Goal: Transaction & Acquisition: Subscribe to service/newsletter

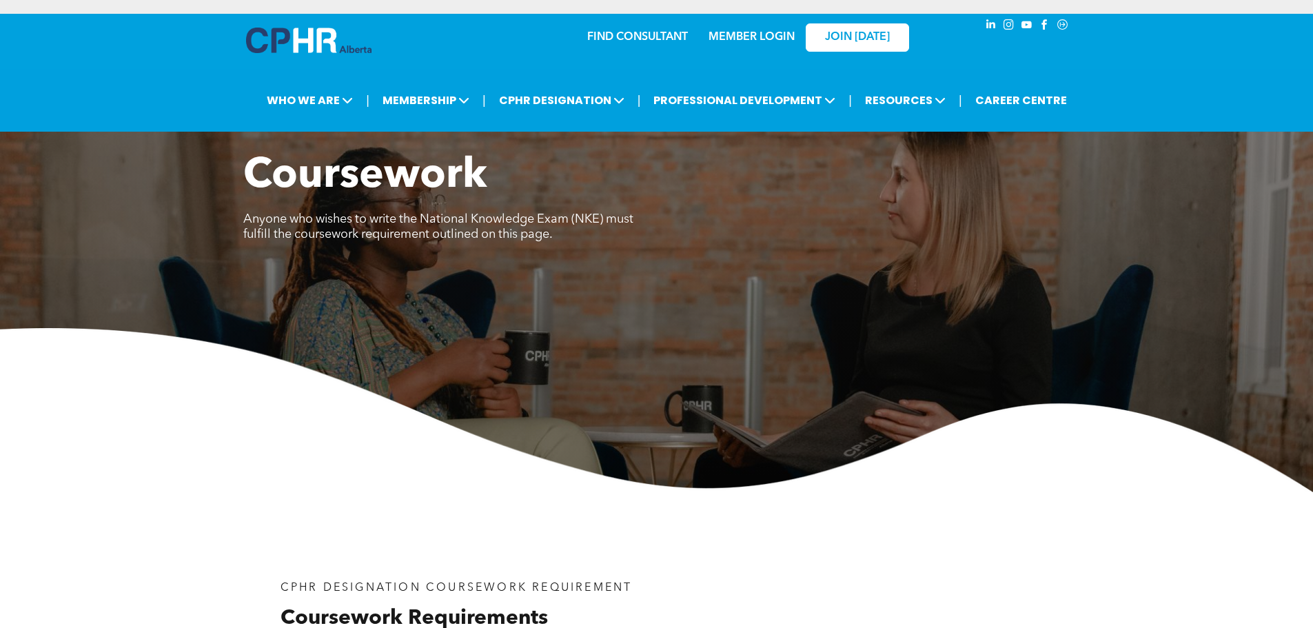
scroll to position [1861, 0]
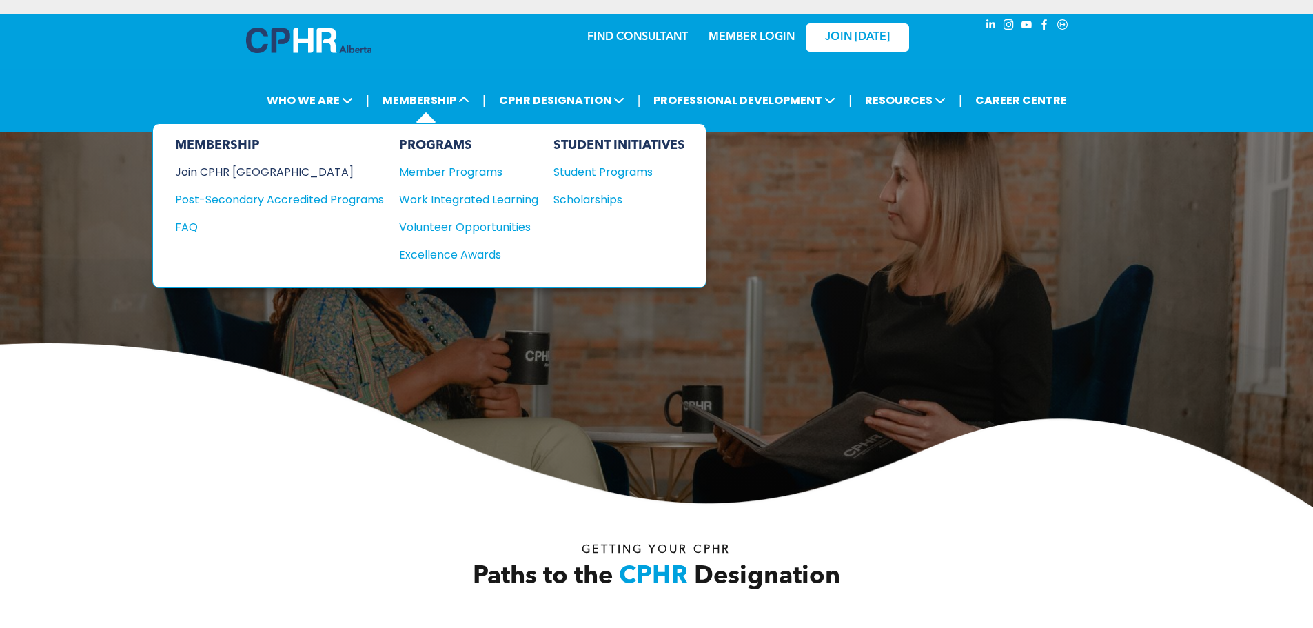
click at [234, 174] on div "Join CPHR [GEOGRAPHIC_DATA]" at bounding box center [269, 171] width 188 height 17
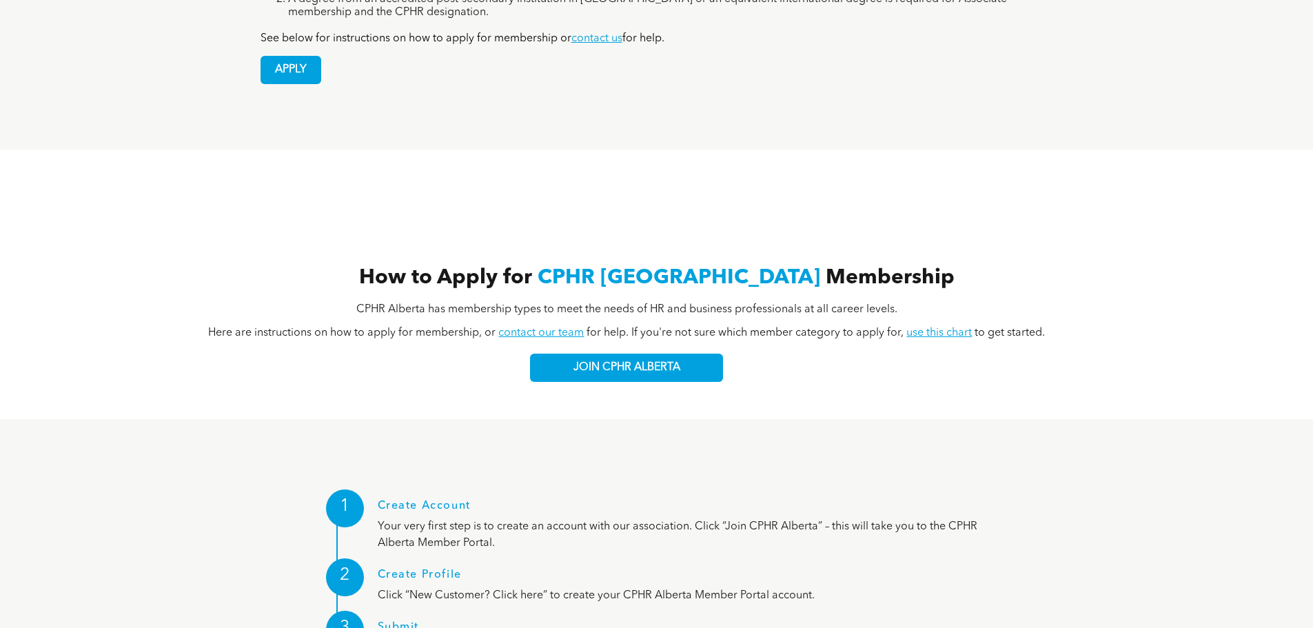
scroll to position [1516, 0]
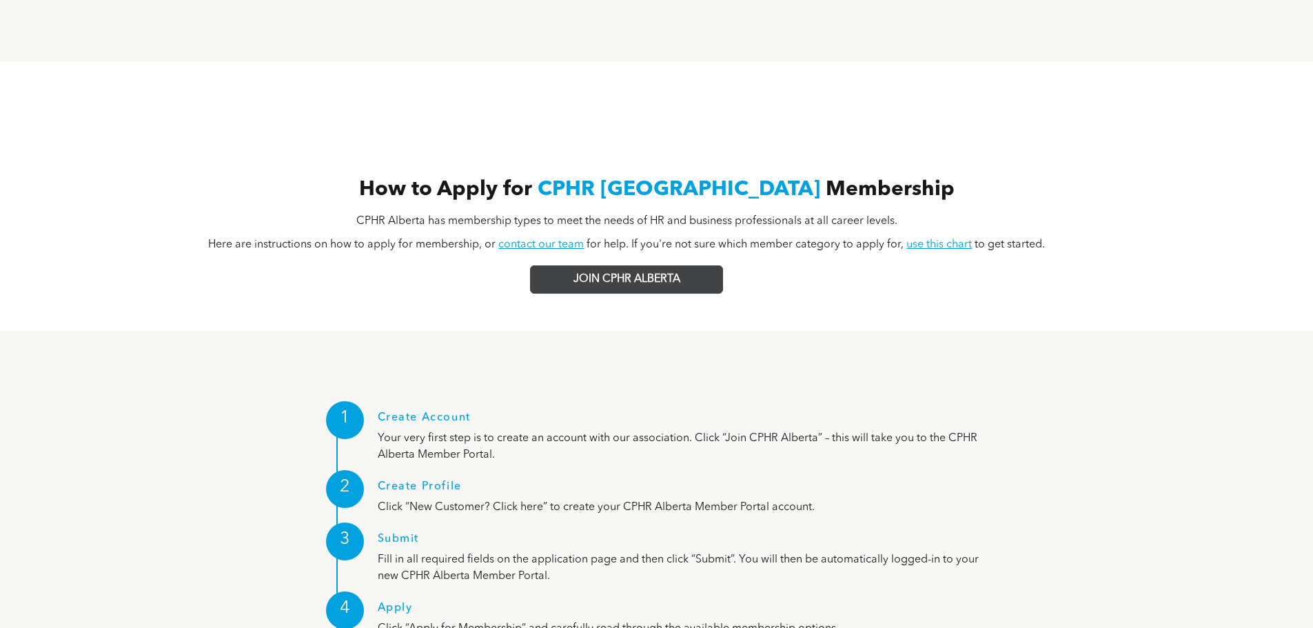
click at [633, 273] on span "JOIN CPHR ALBERTA" at bounding box center [626, 279] width 107 height 13
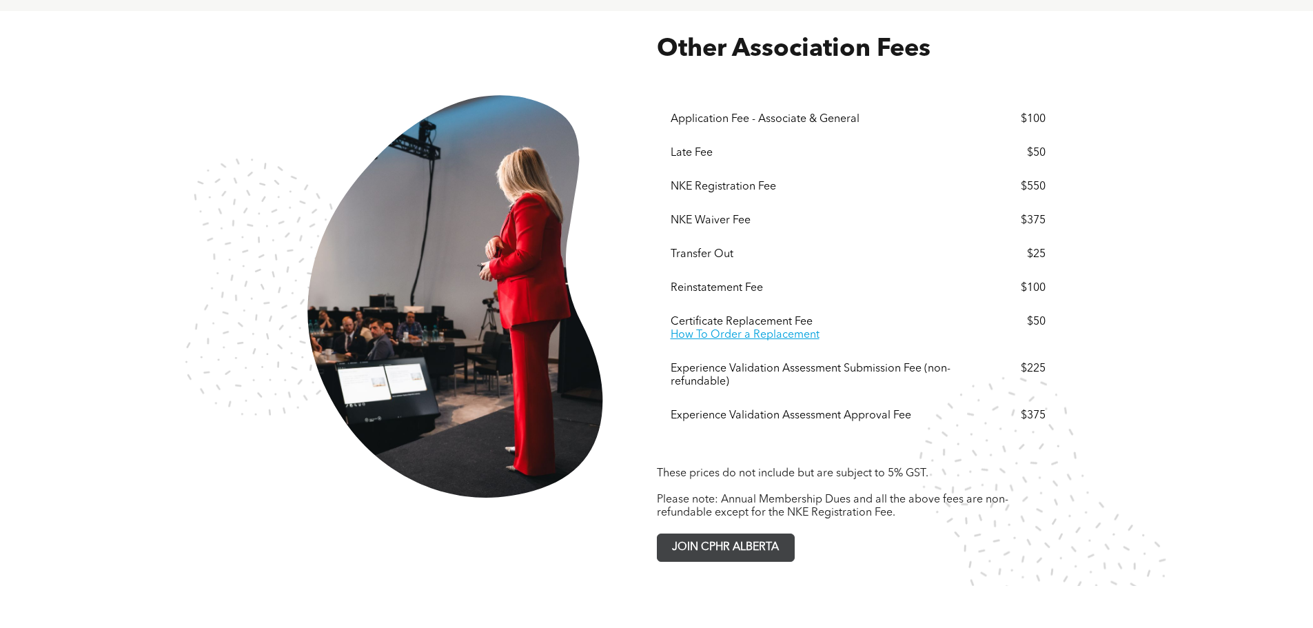
scroll to position [2550, 0]
